Goal: Find specific page/section

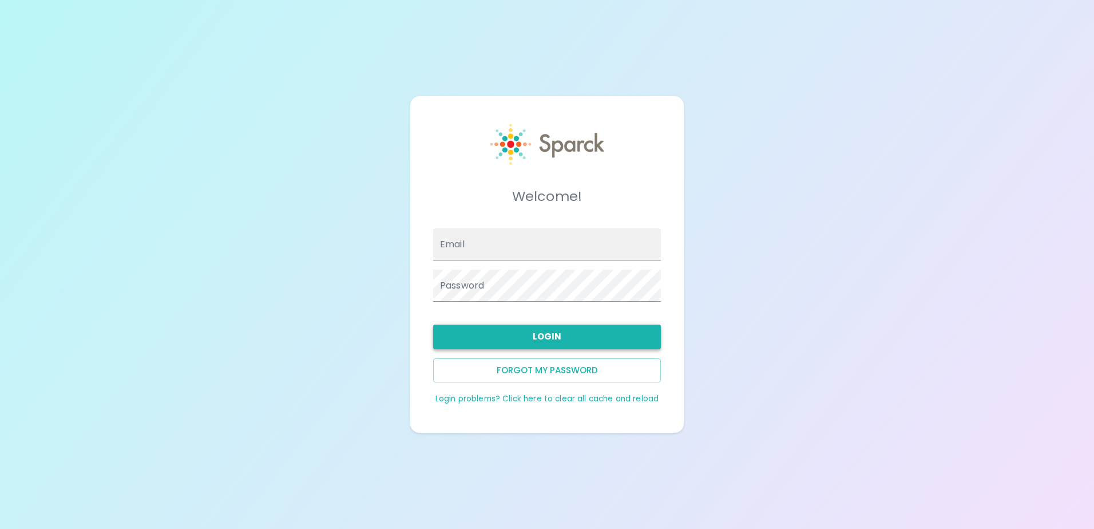
type input "[EMAIL_ADDRESS][DOMAIN_NAME]"
click at [501, 337] on button "Login" at bounding box center [547, 336] width 228 height 24
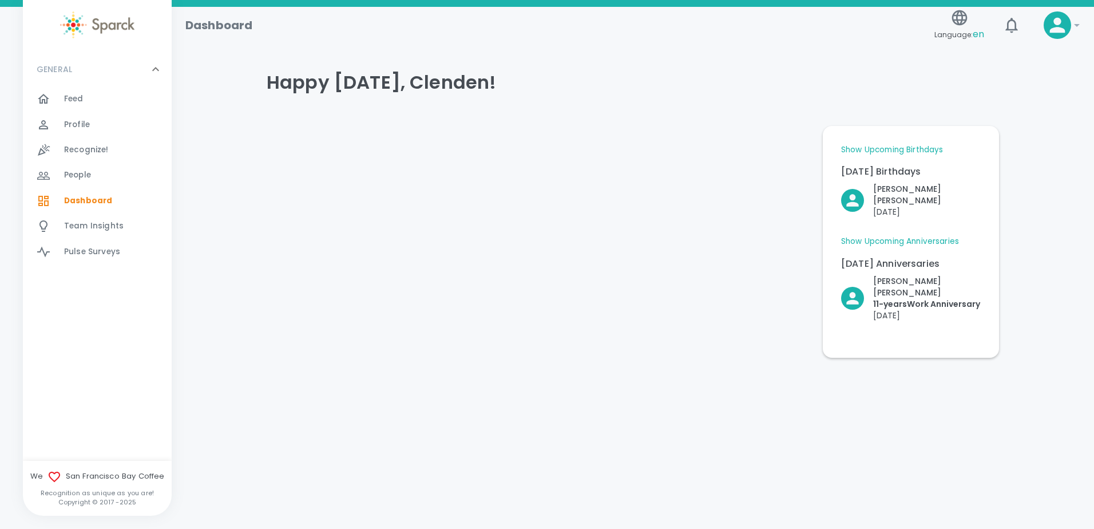
click at [936, 236] on link "Show Upcoming Anniversaries" at bounding box center [900, 241] width 118 height 11
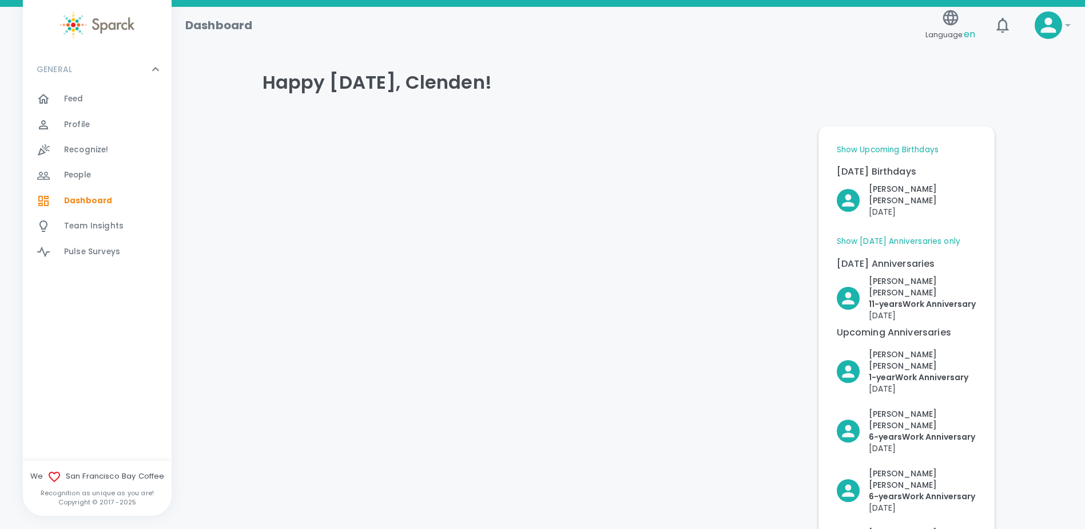
click at [914, 150] on link "Show Upcoming Birthdays" at bounding box center [888, 149] width 102 height 11
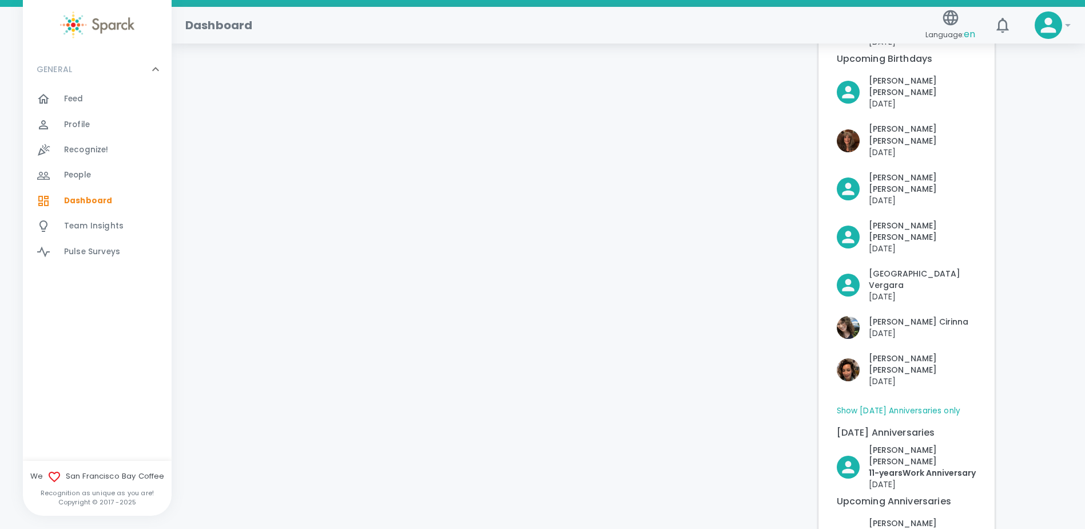
scroll to position [172, 0]
click at [76, 85] on div "GENERAL 0" at bounding box center [97, 69] width 149 height 34
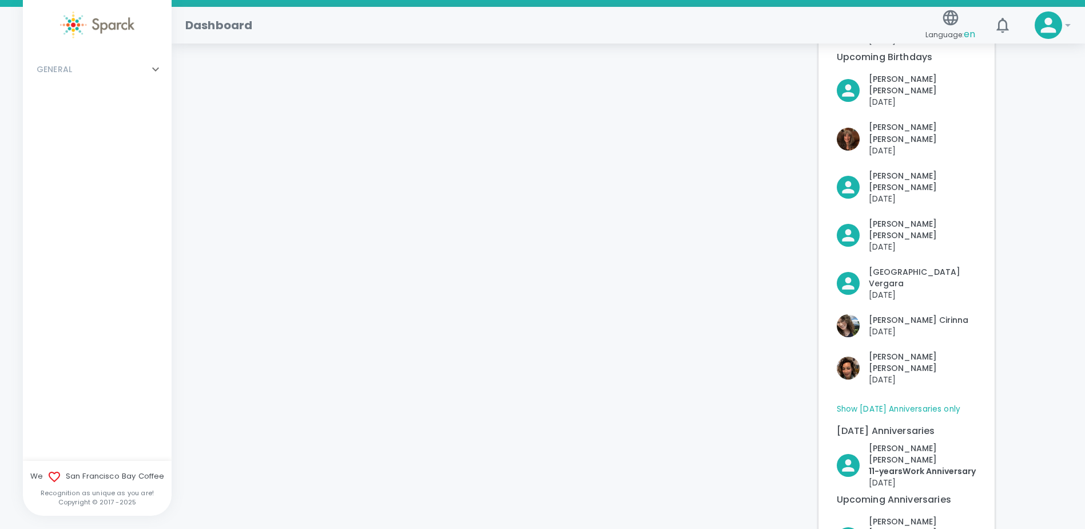
click at [156, 68] on icon at bounding box center [156, 69] width 14 height 14
click at [69, 102] on span "Feed" at bounding box center [73, 98] width 19 height 11
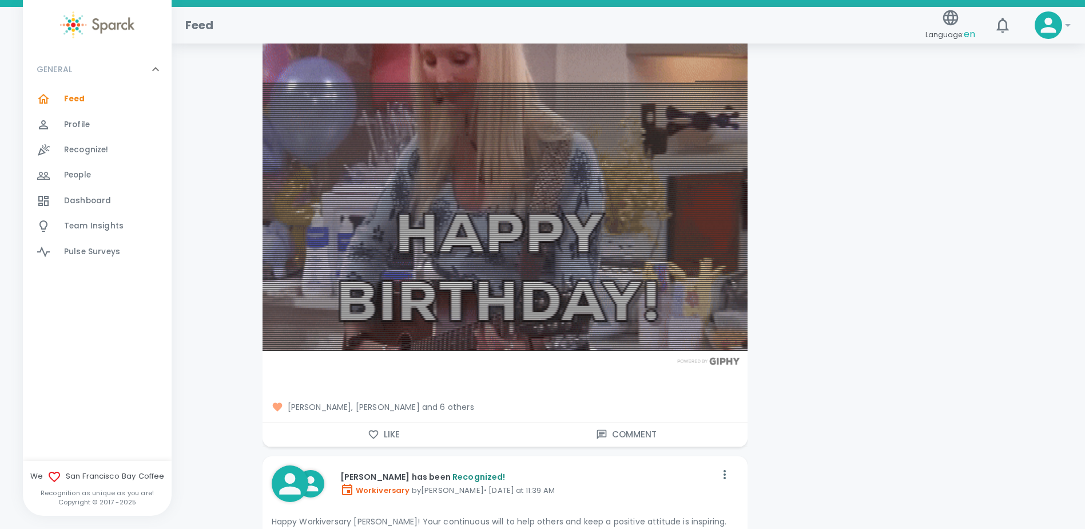
scroll to position [3604, 0]
